Goal: Check status: Check status

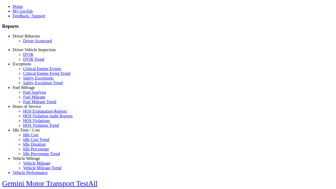
click at [34, 43] on link "Driver Scorecard" at bounding box center [37, 41] width 29 height 4
